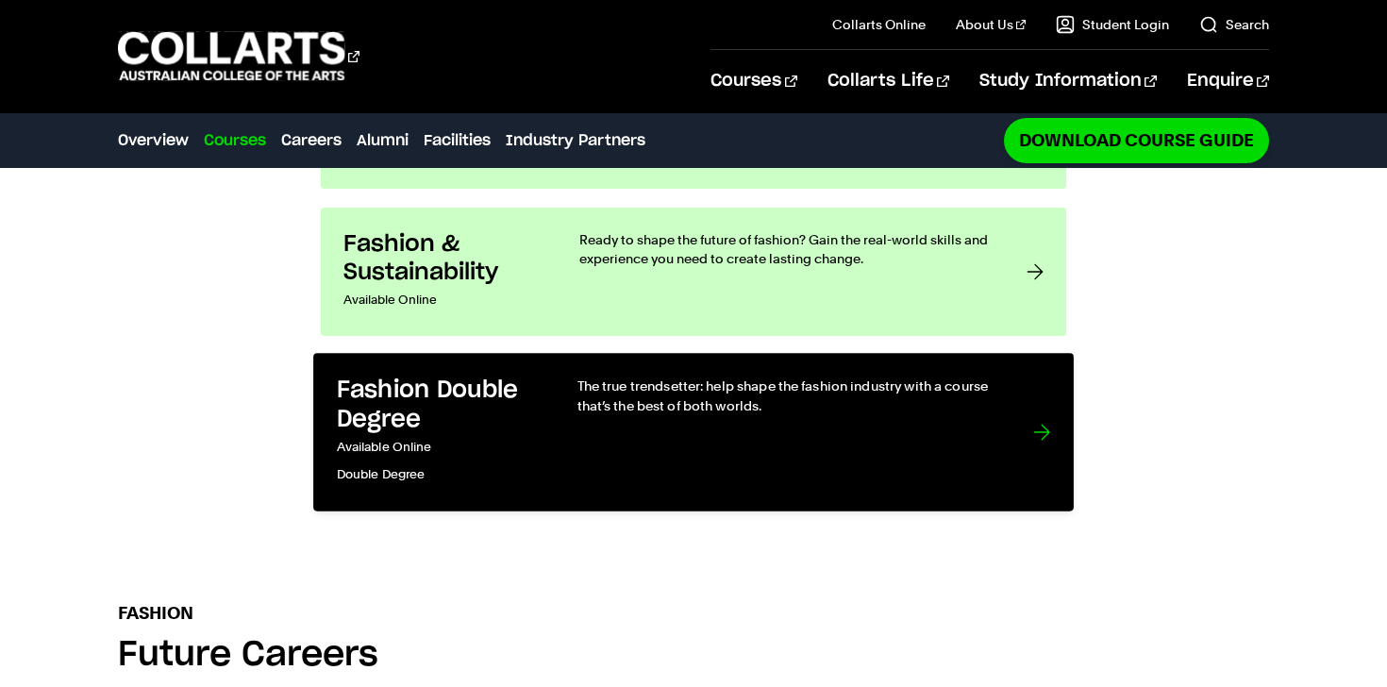
scroll to position [1904, 0]
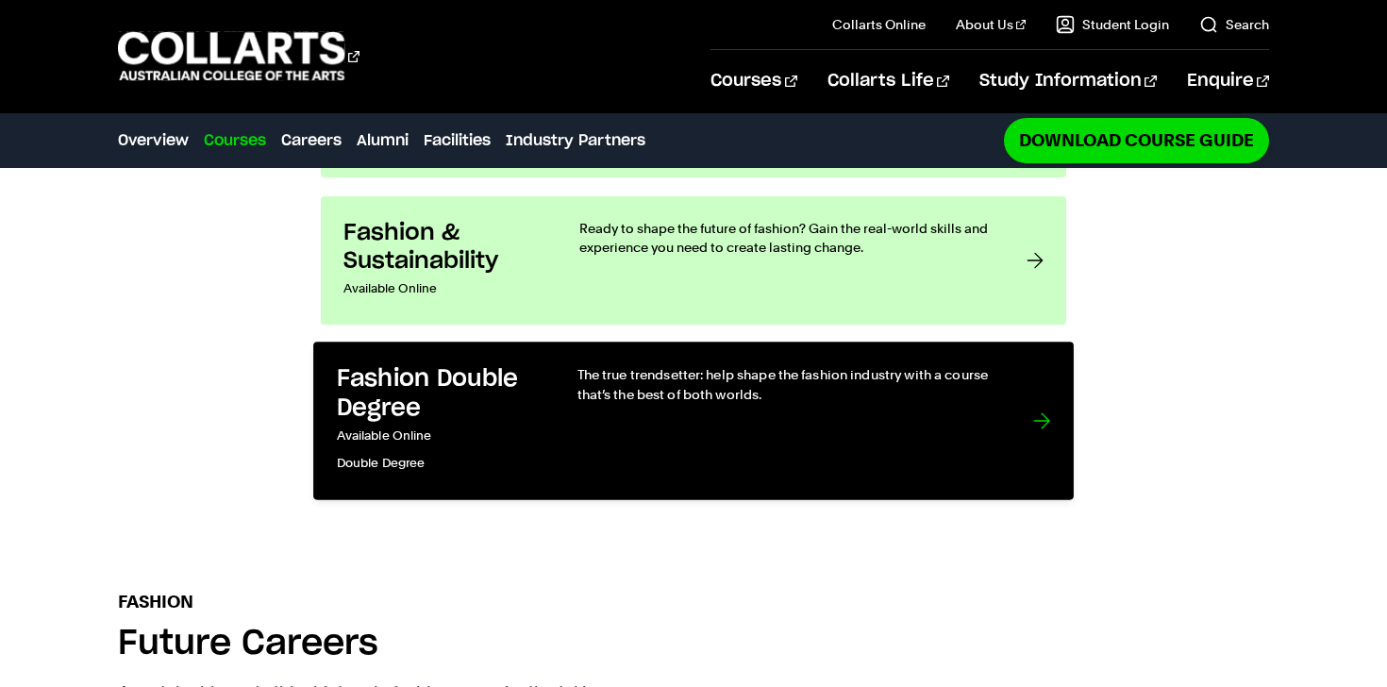
click at [426, 364] on h3 "Fashion Double Degree" at bounding box center [438, 393] width 202 height 58
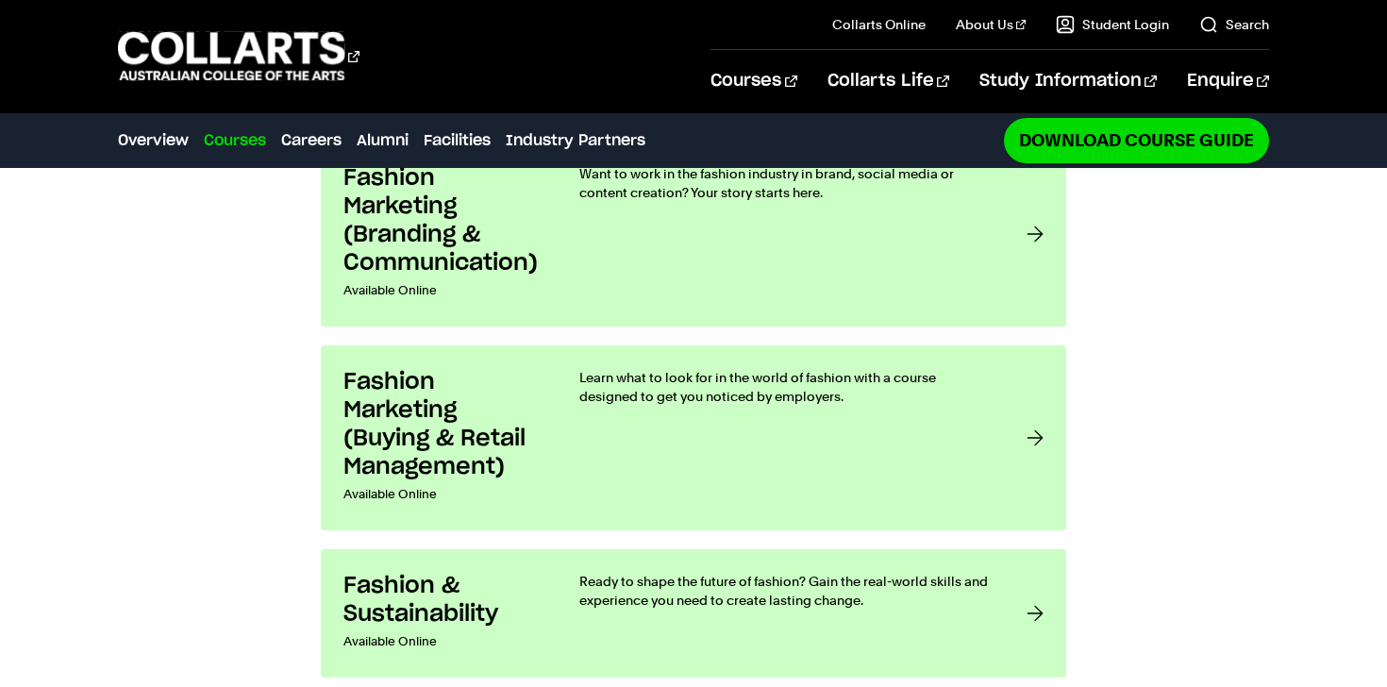
scroll to position [1575, 0]
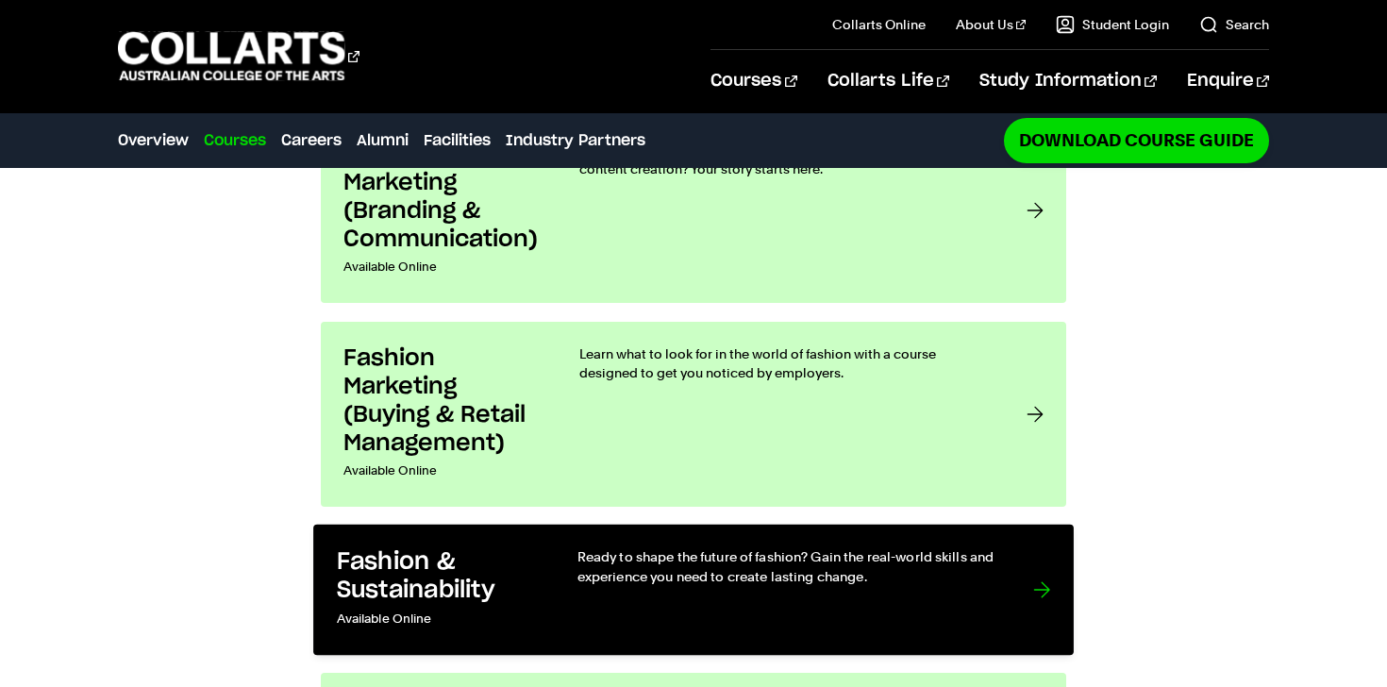
click at [424, 547] on h3 "Fashion & Sustainability" at bounding box center [438, 576] width 202 height 58
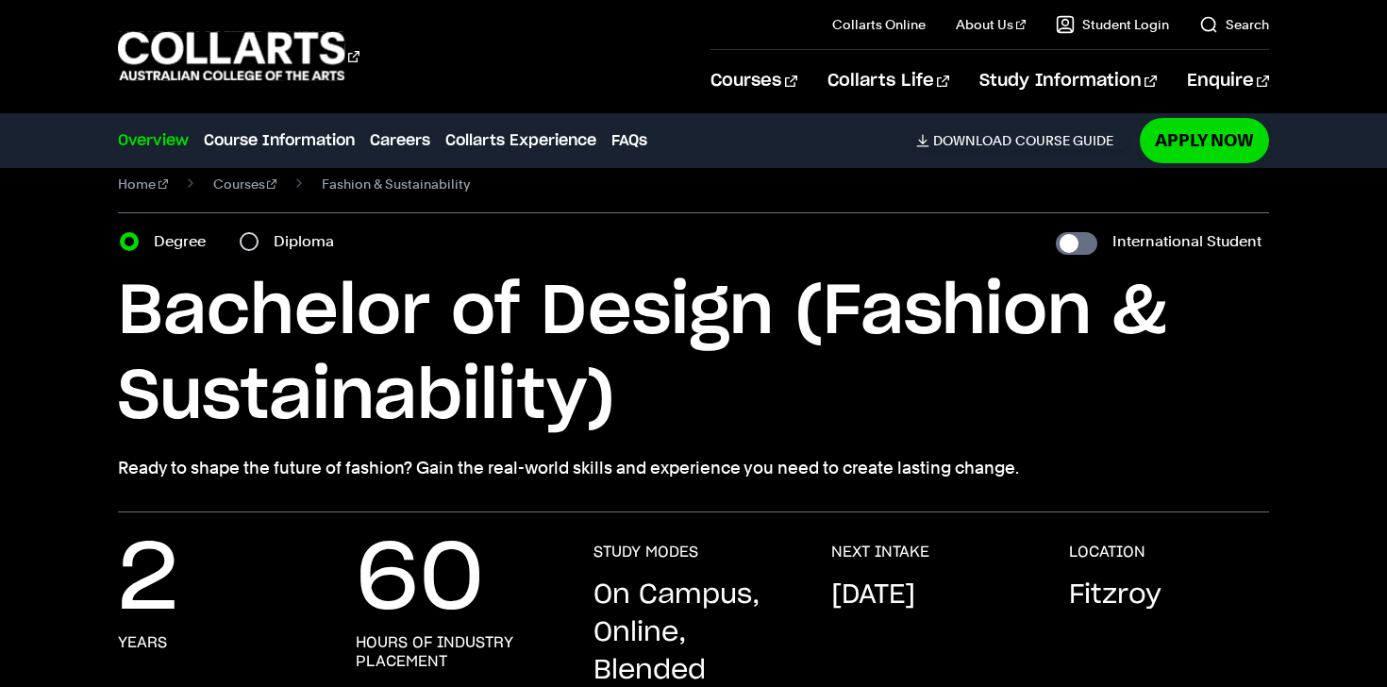
scroll to position [33, 0]
